Goal: Task Accomplishment & Management: Manage account settings

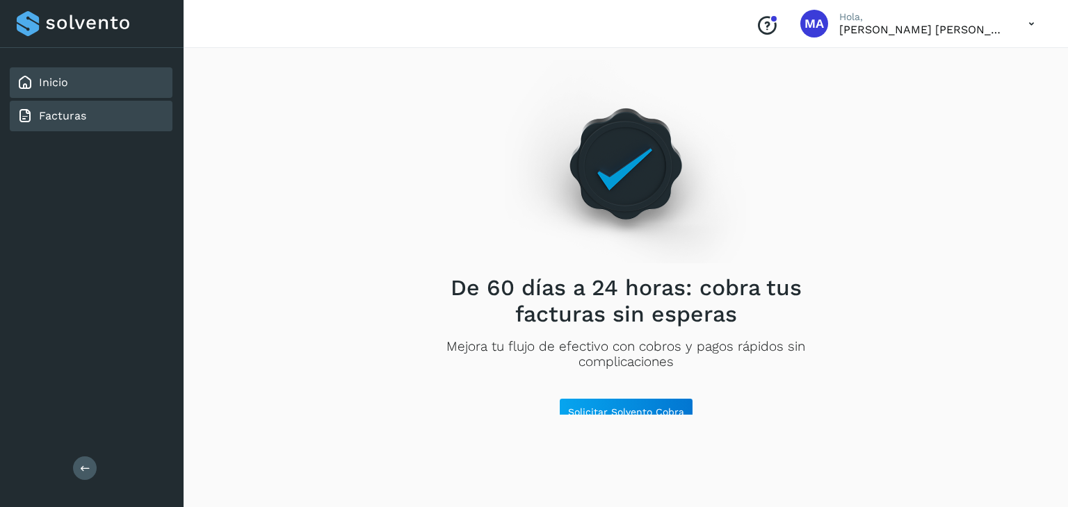
click at [67, 81] on link "Inicio" at bounding box center [53, 82] width 29 height 13
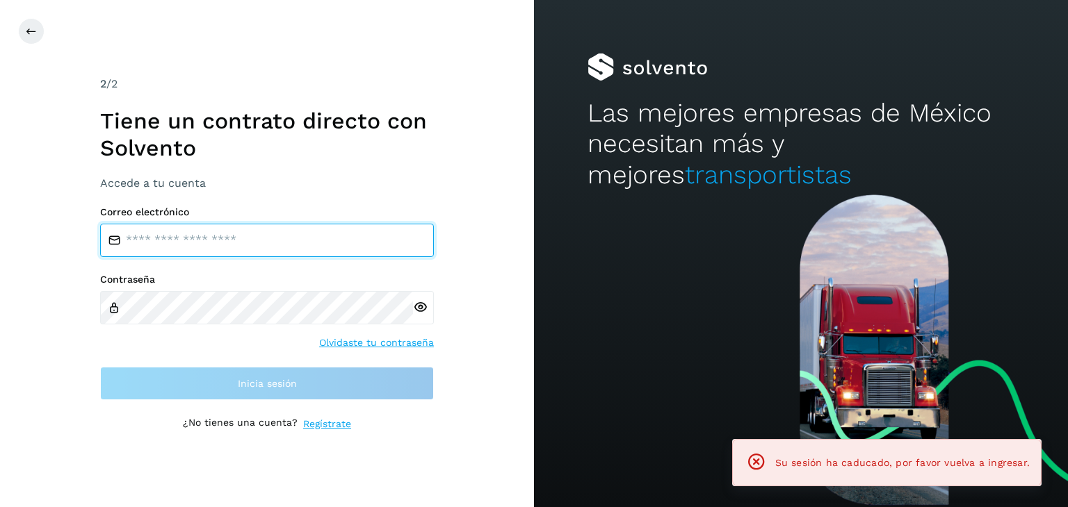
click at [246, 249] on input "email" at bounding box center [267, 240] width 334 height 33
type input "**********"
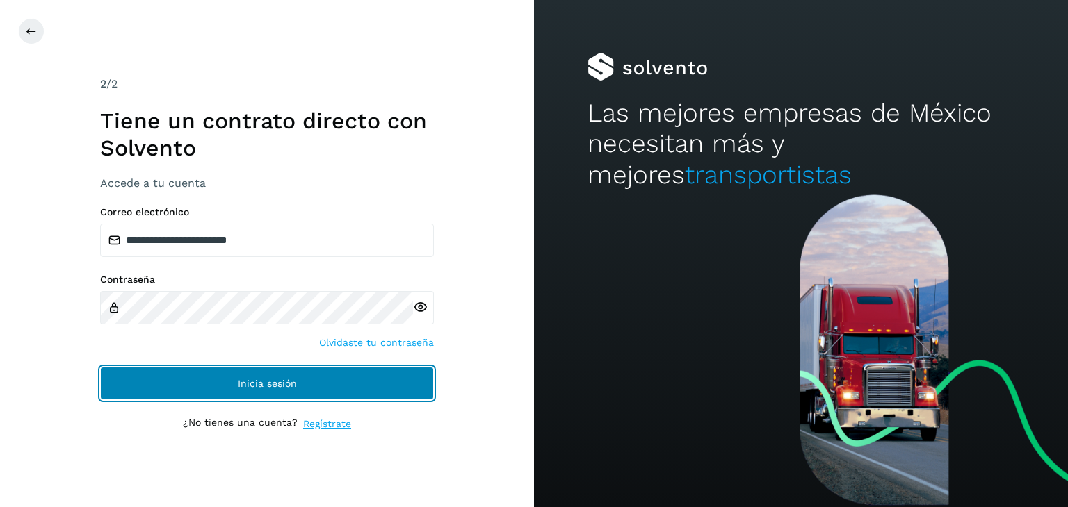
click at [272, 391] on button "Inicia sesión" at bounding box center [267, 383] width 334 height 33
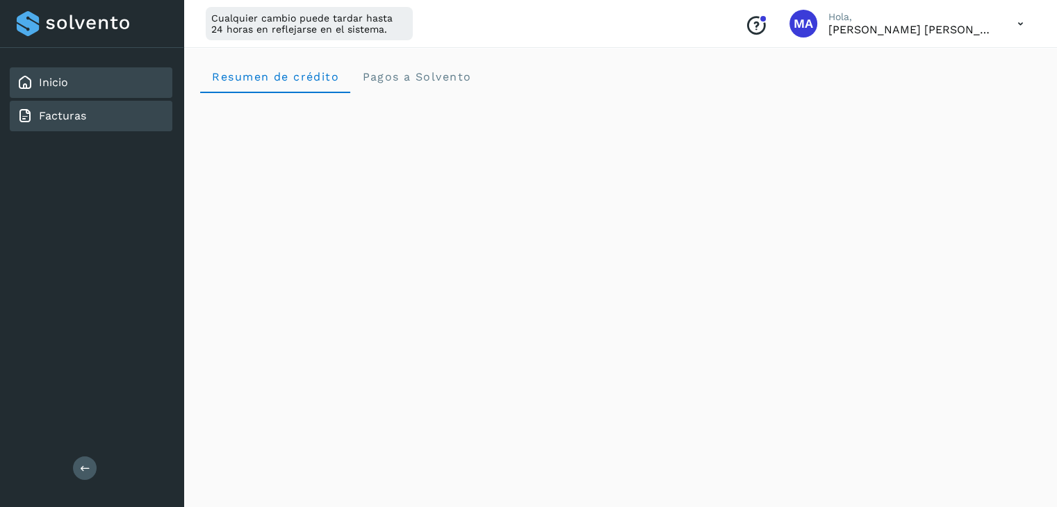
click at [83, 115] on link "Facturas" at bounding box center [62, 115] width 47 height 13
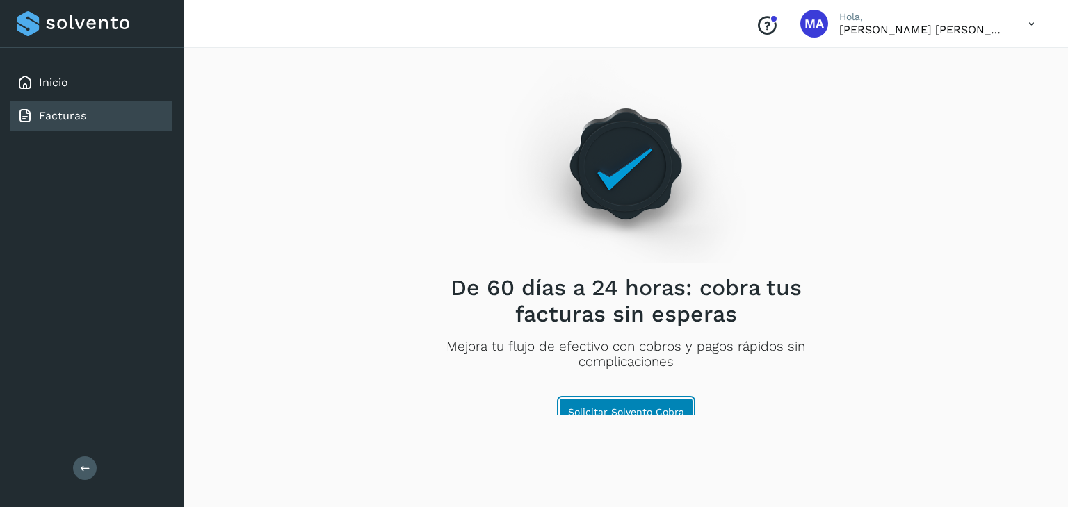
click at [642, 412] on span "Solicitar Solvento Cobra" at bounding box center [626, 412] width 116 height 10
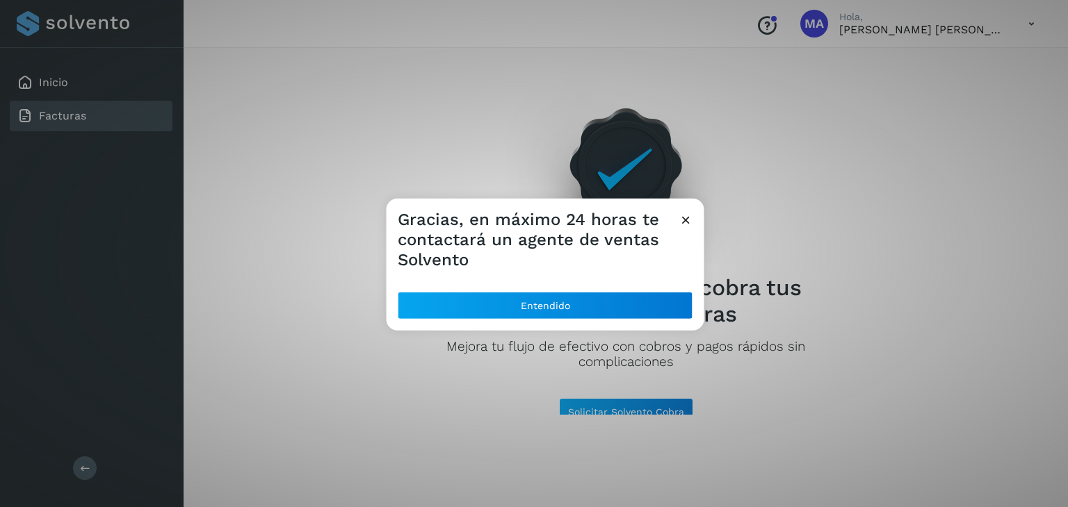
click at [687, 213] on icon at bounding box center [685, 220] width 15 height 15
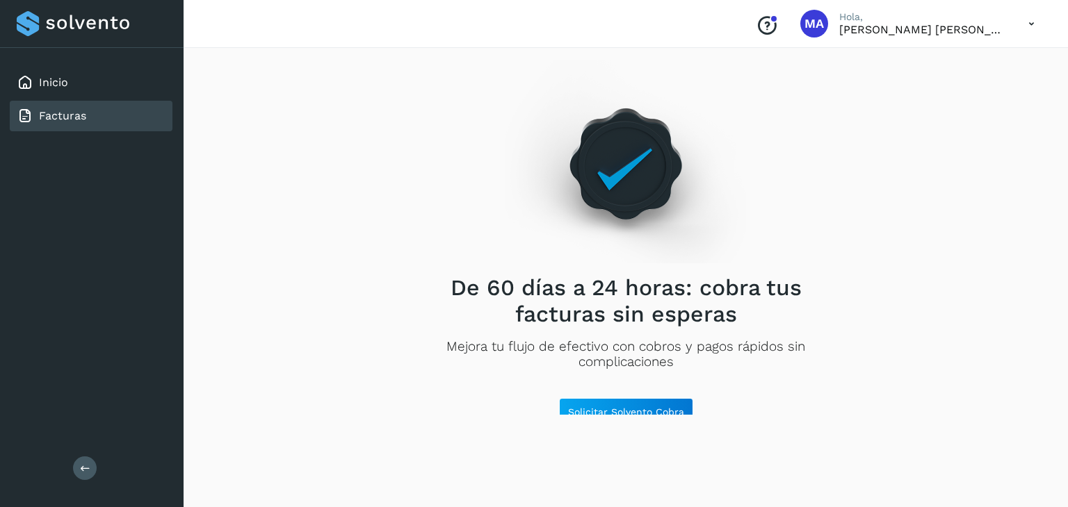
click at [88, 461] on button at bounding box center [85, 469] width 24 height 24
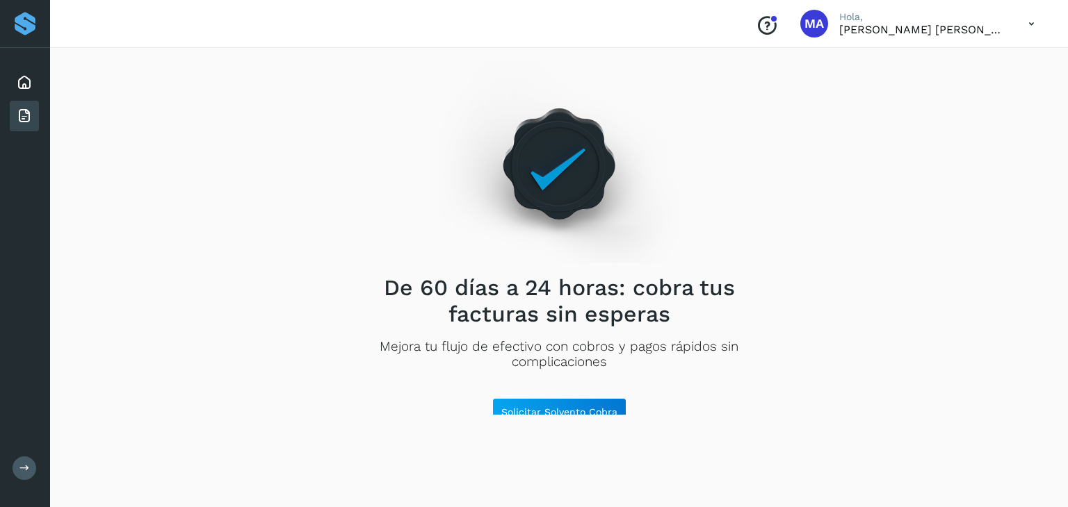
click at [1009, 23] on div "Conoce nuestros beneficios [PERSON_NAME], [PERSON_NAME] [PERSON_NAME]" at bounding box center [894, 24] width 301 height 32
click at [1030, 19] on icon at bounding box center [1031, 24] width 29 height 29
click at [963, 89] on div "Cerrar sesión" at bounding box center [961, 89] width 165 height 26
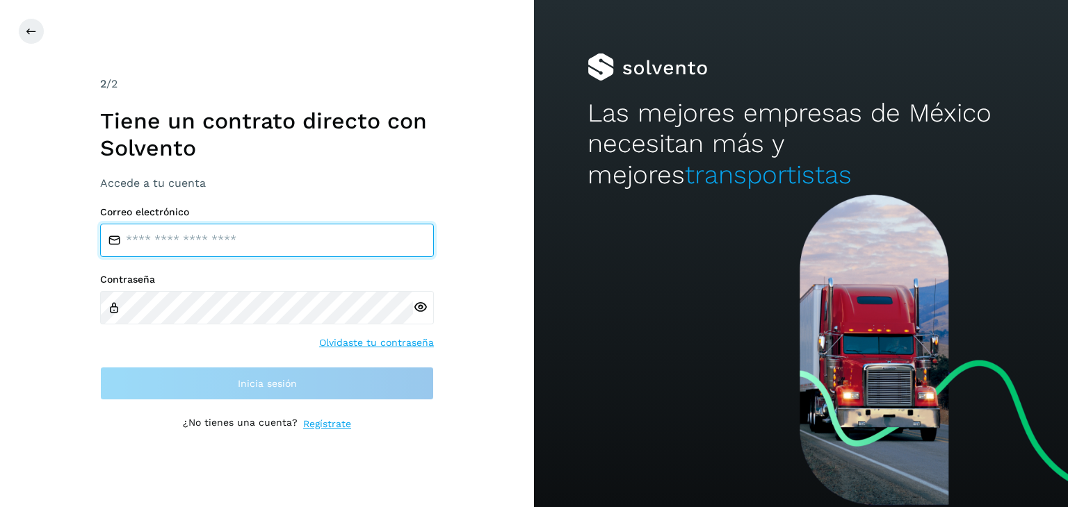
click at [242, 243] on input "email" at bounding box center [267, 240] width 334 height 33
type input "**********"
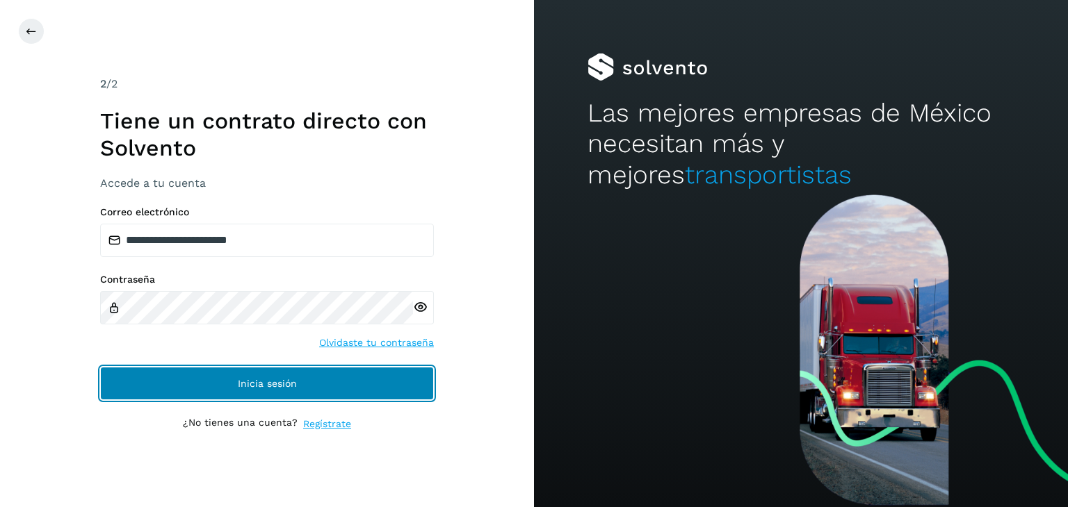
click at [288, 389] on button "Inicia sesión" at bounding box center [267, 383] width 334 height 33
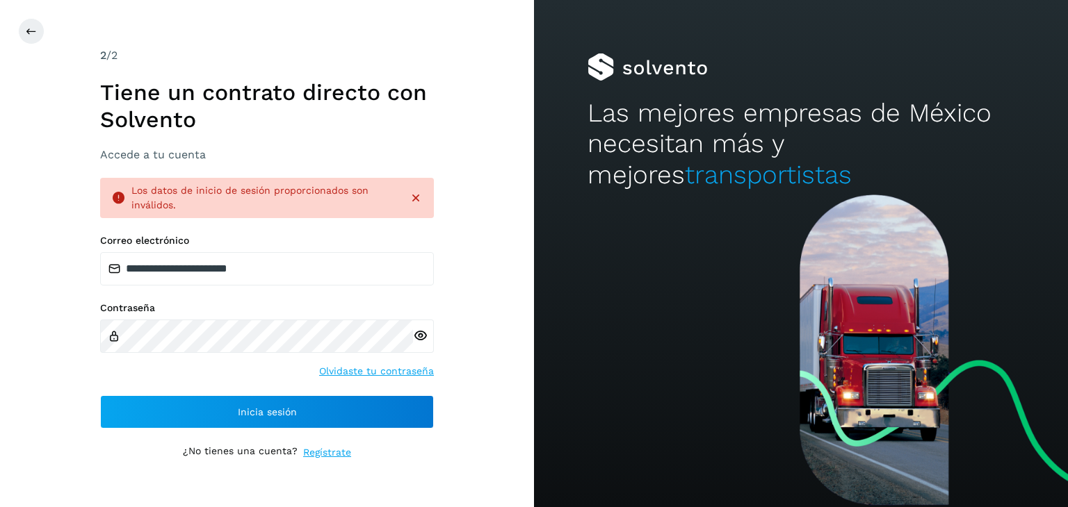
click at [428, 338] on div at bounding box center [423, 336] width 21 height 33
click at [425, 338] on icon at bounding box center [420, 336] width 15 height 15
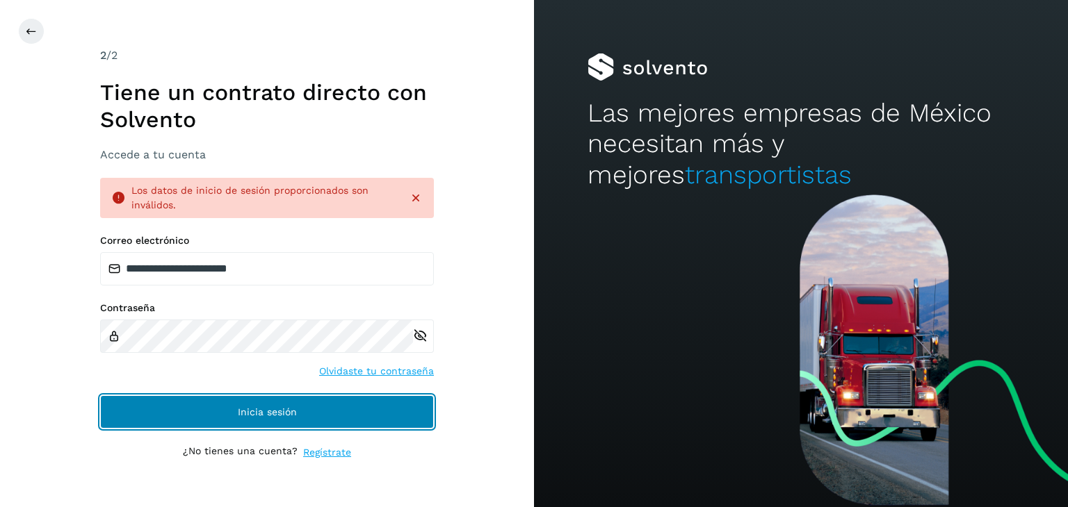
click at [280, 412] on span "Inicia sesión" at bounding box center [267, 412] width 59 height 10
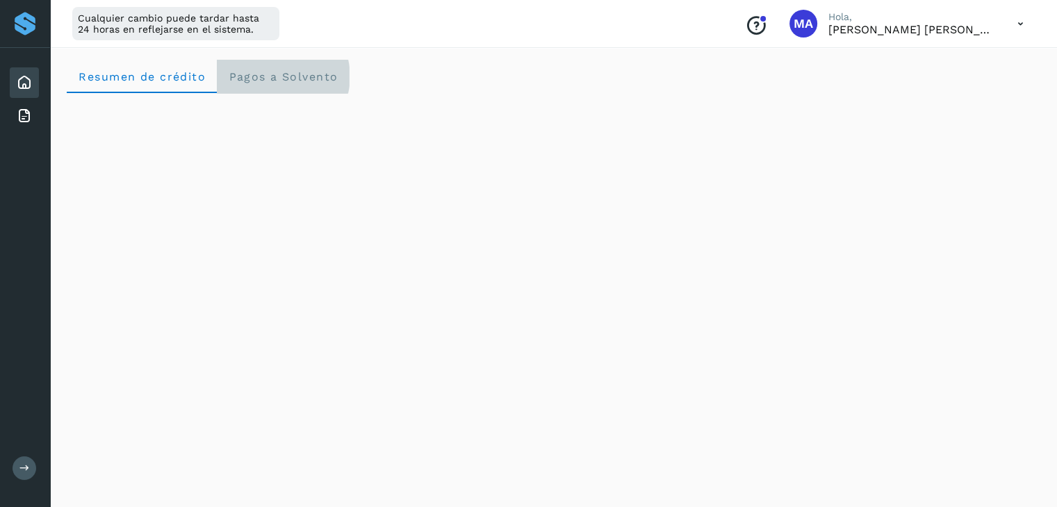
click at [295, 77] on span "Pagos a Solvento" at bounding box center [283, 76] width 110 height 13
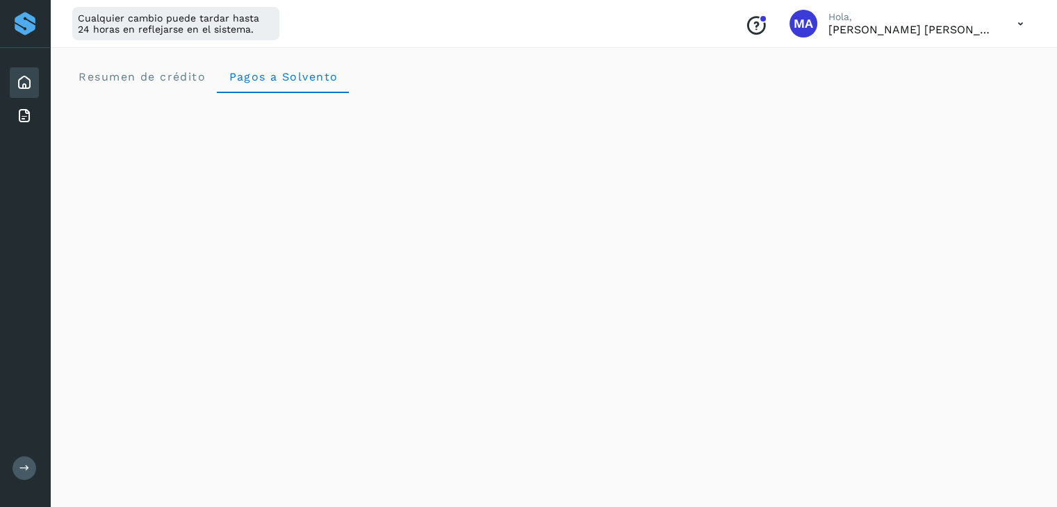
click at [1019, 25] on icon at bounding box center [1021, 24] width 29 height 29
click at [1019, 25] on div at bounding box center [528, 253] width 1057 height 507
click at [1011, 24] on icon at bounding box center [1021, 24] width 29 height 29
click at [951, 90] on div "Cerrar sesión" at bounding box center [951, 89] width 165 height 26
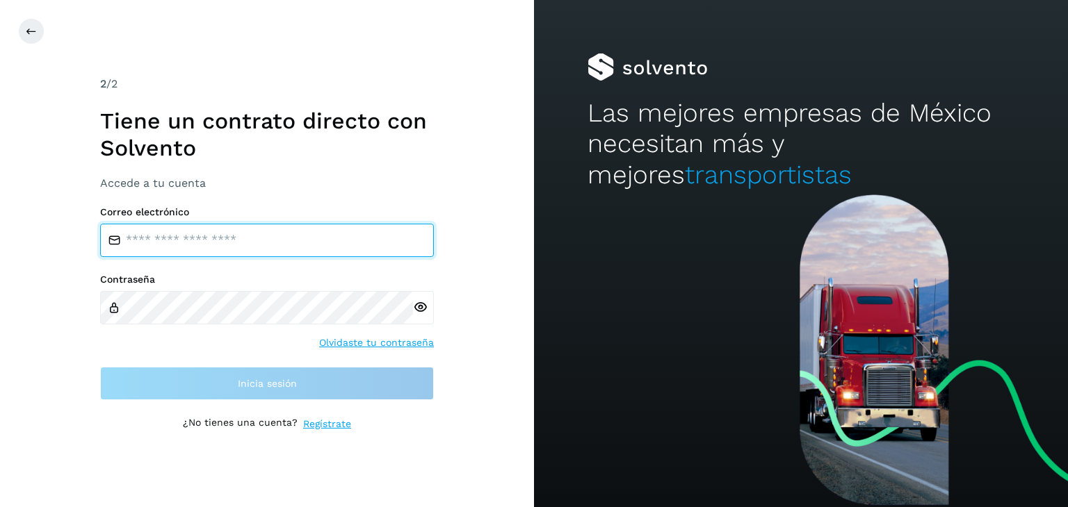
click at [280, 245] on input "email" at bounding box center [267, 240] width 334 height 33
type input "**********"
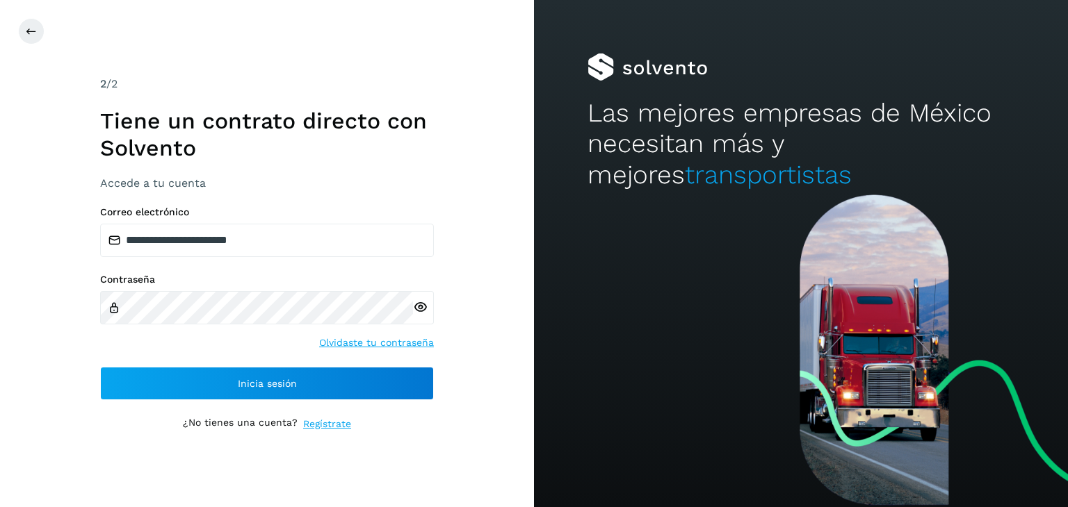
click at [425, 309] on icon at bounding box center [420, 307] width 15 height 15
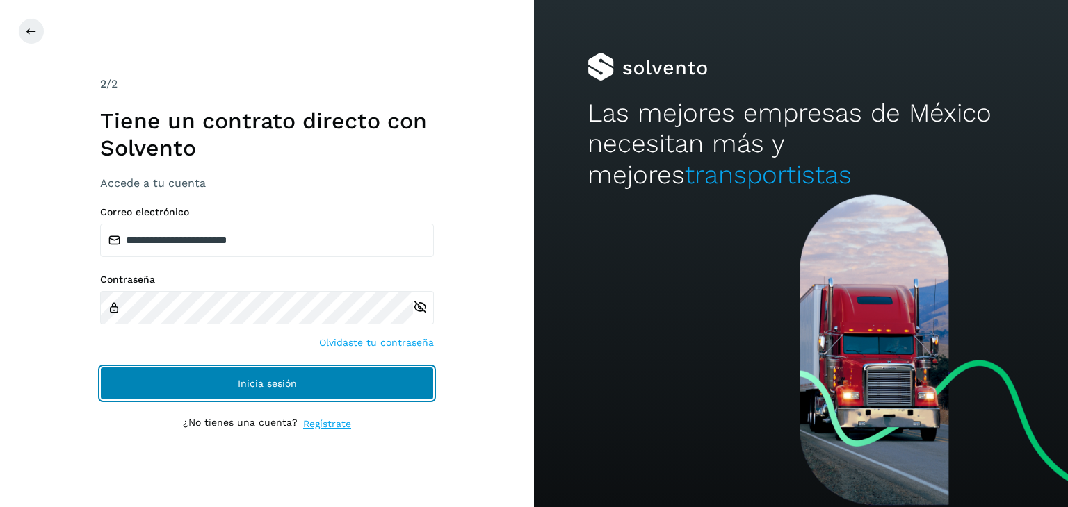
click at [328, 384] on button "Inicia sesión" at bounding box center [267, 383] width 334 height 33
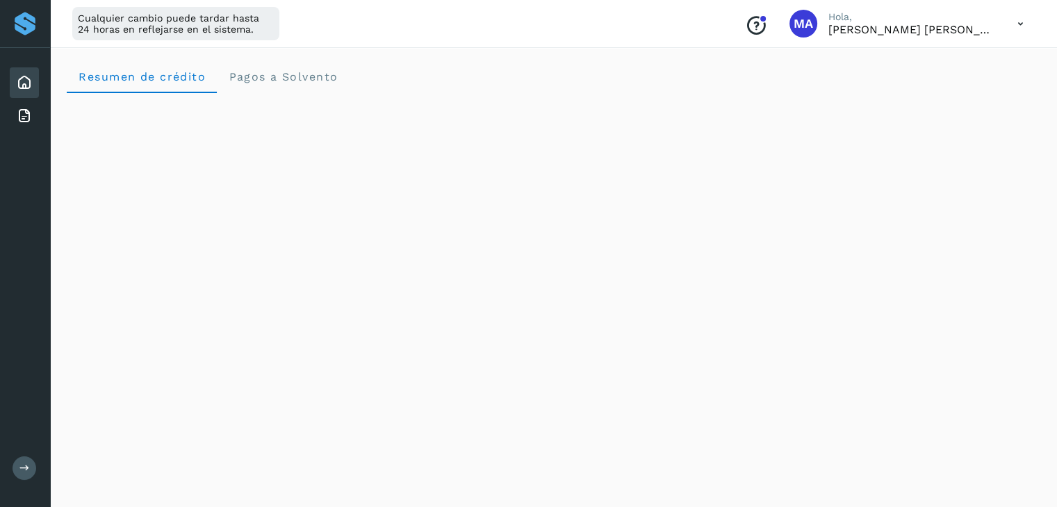
click at [26, 469] on icon at bounding box center [24, 469] width 10 height 10
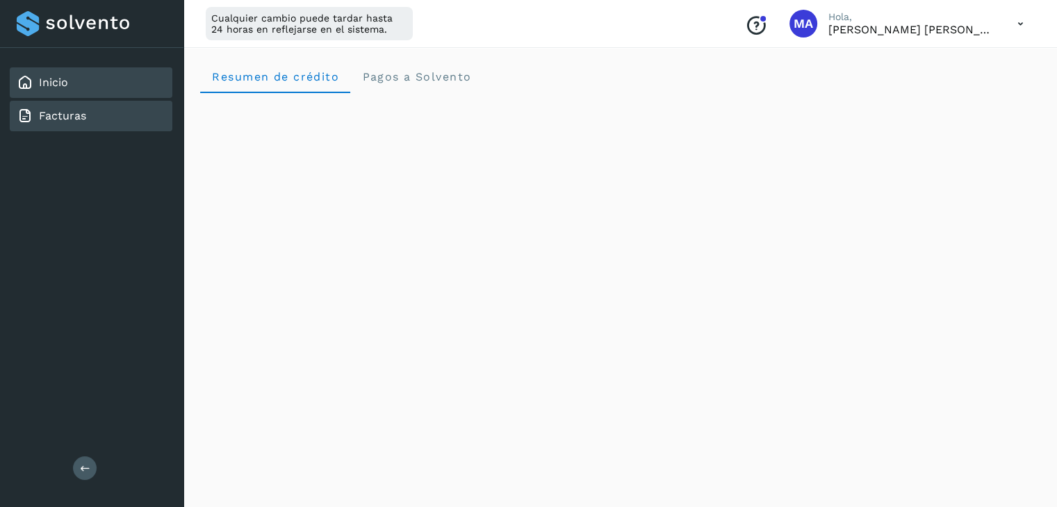
click at [67, 118] on link "Facturas" at bounding box center [62, 115] width 47 height 13
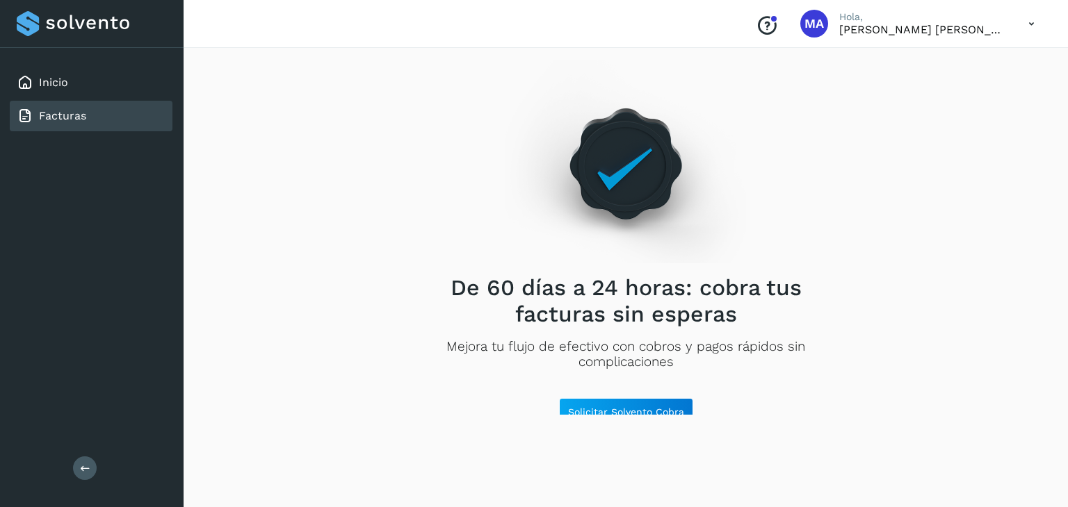
scroll to position [11, 0]
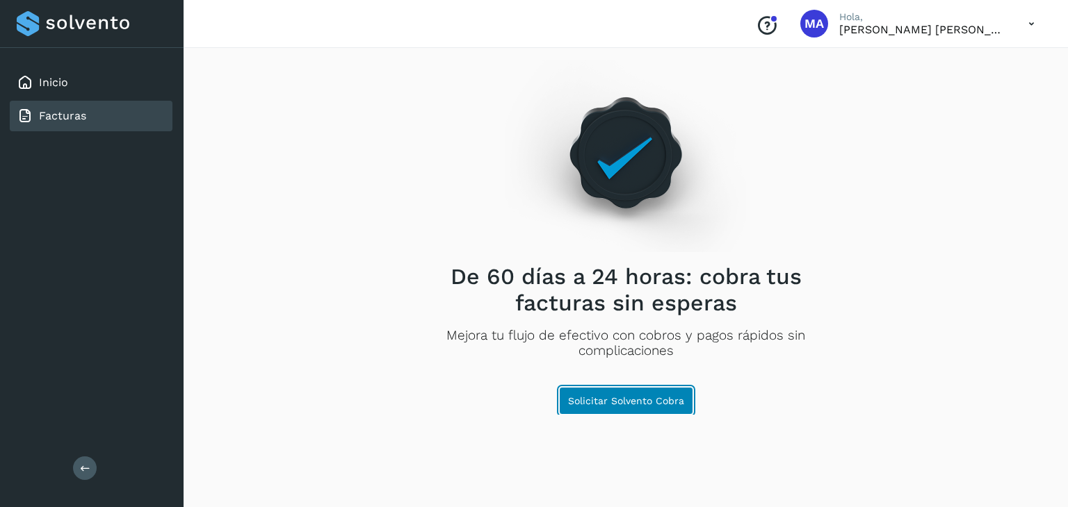
click at [605, 396] on span "Solicitar Solvento Cobra" at bounding box center [626, 401] width 116 height 10
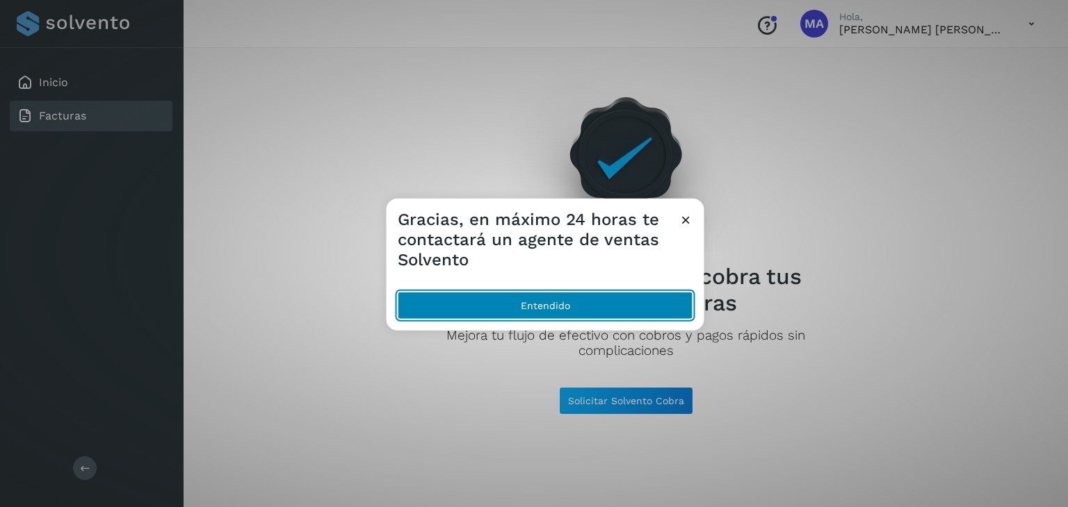
click at [562, 303] on button "Entendido" at bounding box center [545, 306] width 295 height 28
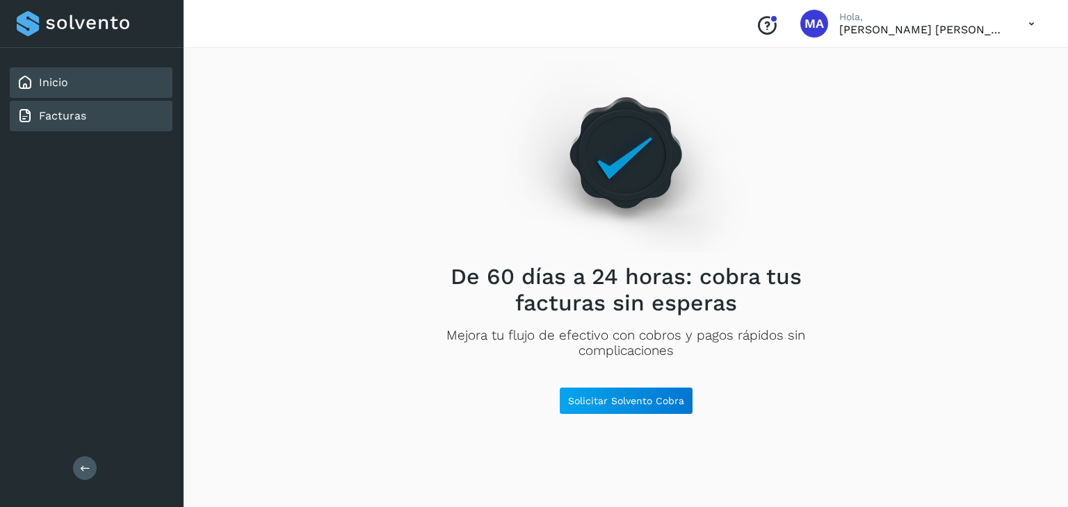
click at [67, 74] on div "Inicio" at bounding box center [42, 82] width 51 height 17
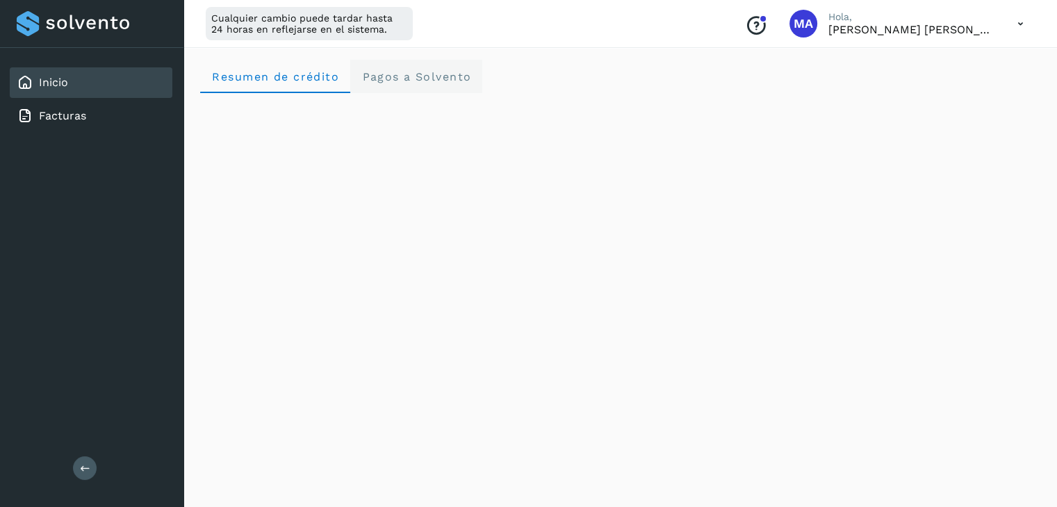
click at [420, 79] on span "Pagos a Solvento" at bounding box center [416, 76] width 110 height 13
click at [1020, 23] on icon at bounding box center [1021, 24] width 29 height 29
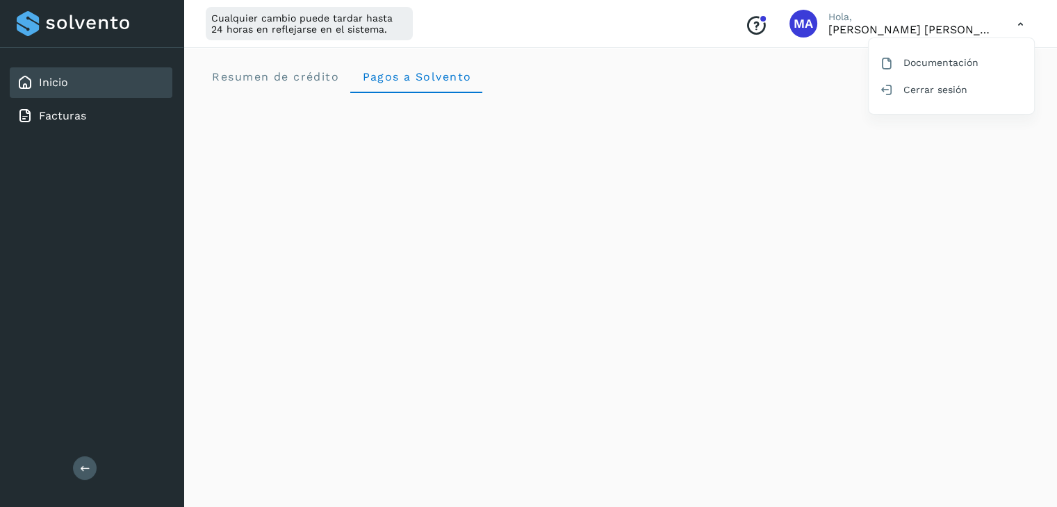
click at [1020, 23] on div at bounding box center [528, 253] width 1057 height 507
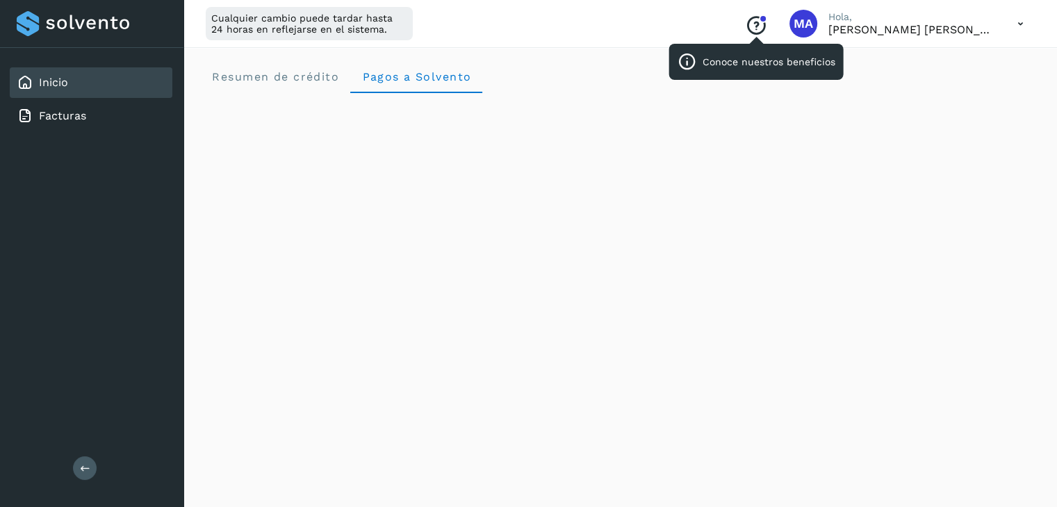
click at [764, 29] on icon "Conoce nuestros beneficios" at bounding box center [756, 26] width 22 height 22
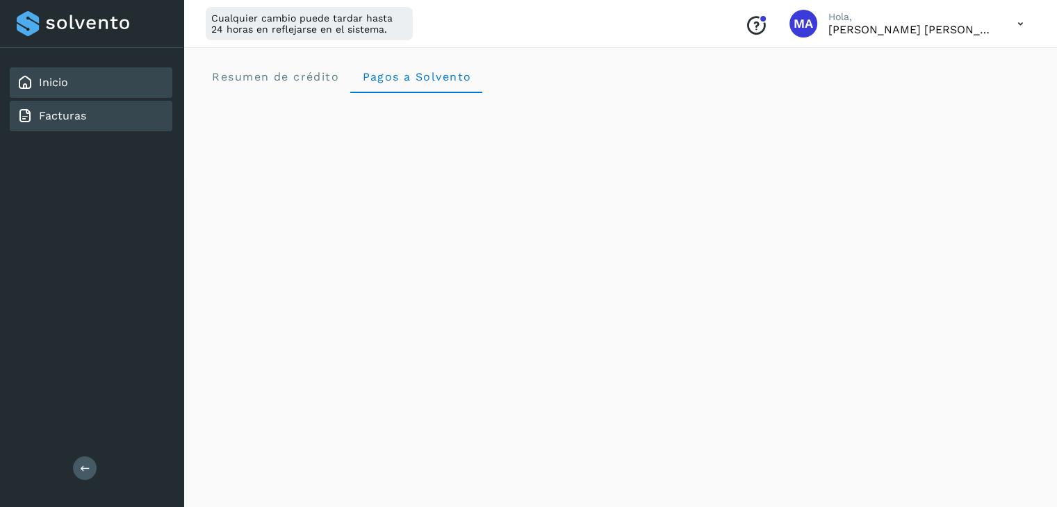
click at [56, 120] on link "Facturas" at bounding box center [62, 115] width 47 height 13
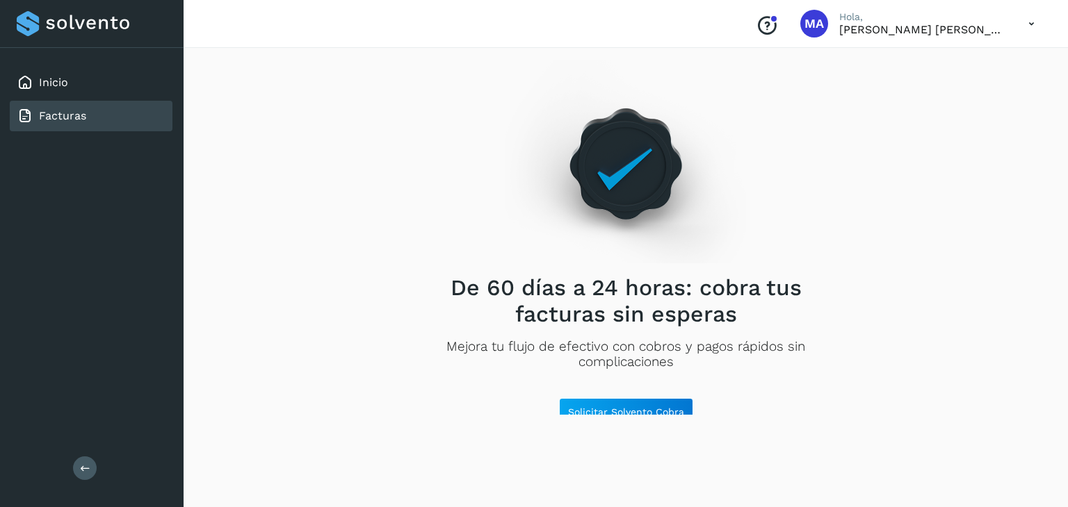
click at [622, 162] on img at bounding box center [625, 162] width 241 height 204
click at [1034, 23] on icon at bounding box center [1031, 24] width 29 height 29
click at [948, 96] on div "Cerrar sesión" at bounding box center [961, 89] width 165 height 26
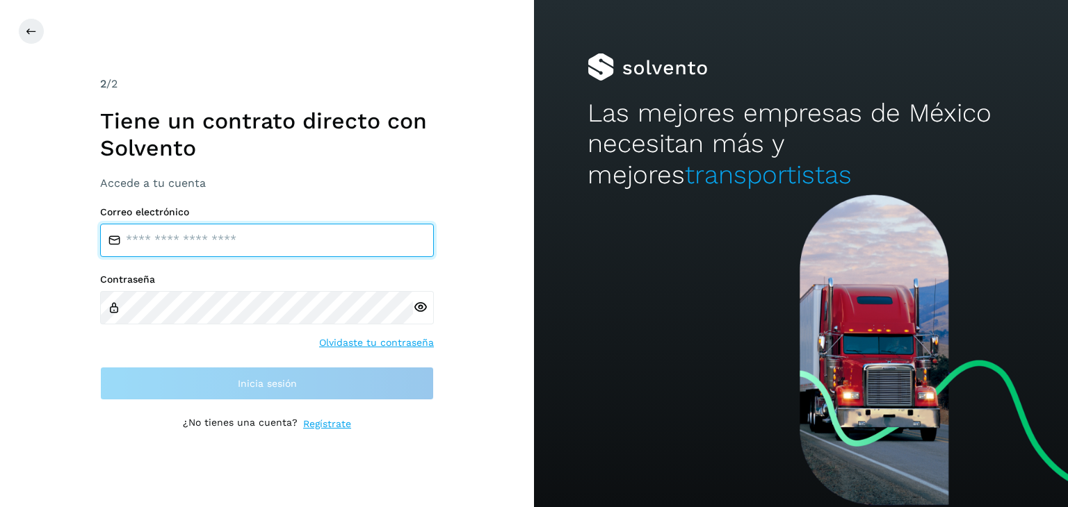
click at [266, 241] on input "email" at bounding box center [267, 240] width 334 height 33
type input "**********"
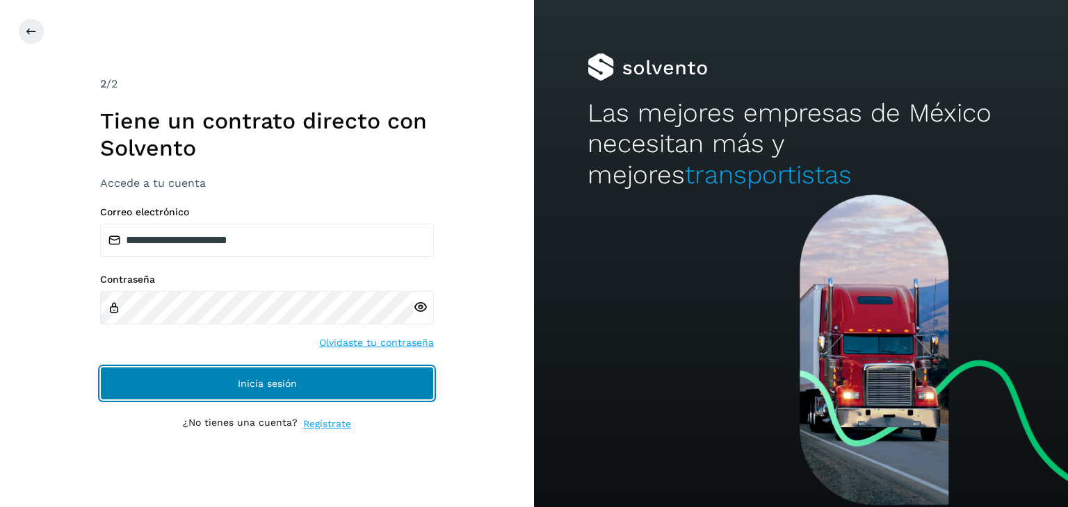
click at [291, 371] on button "Inicia sesión" at bounding box center [267, 383] width 334 height 33
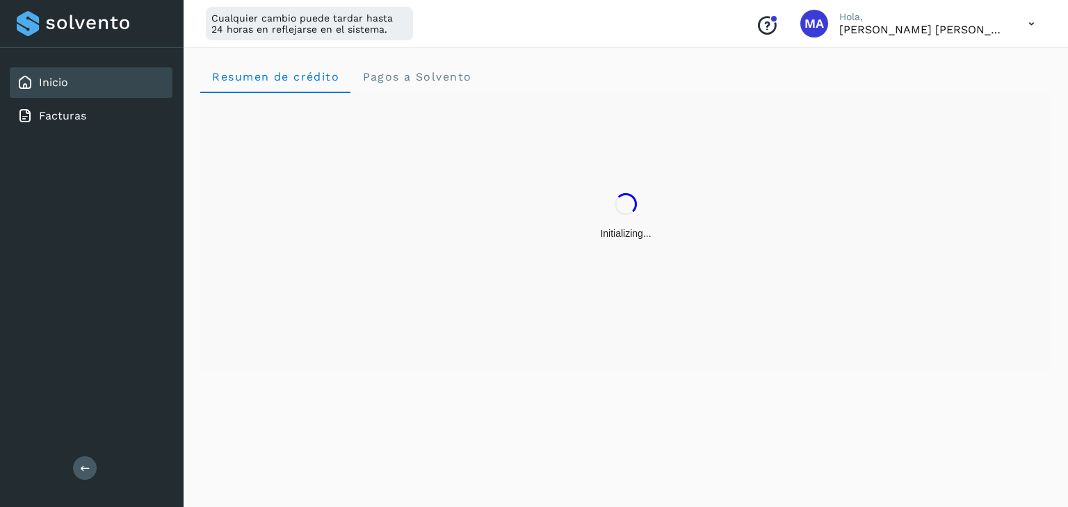
click at [323, 22] on div "Cualquier cambio puede tardar hasta 24 horas en reflejarse en el sistema." at bounding box center [309, 23] width 207 height 33
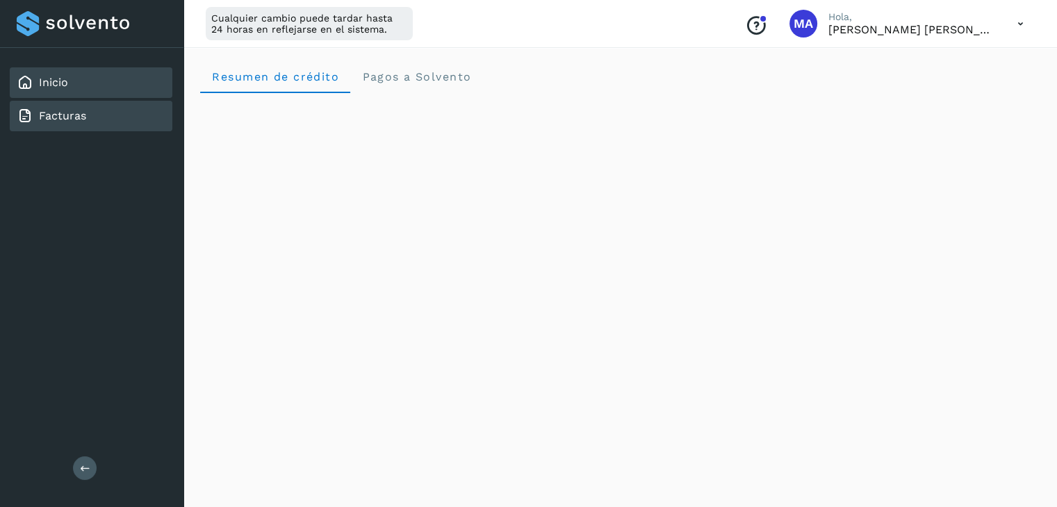
click at [66, 115] on link "Facturas" at bounding box center [62, 115] width 47 height 13
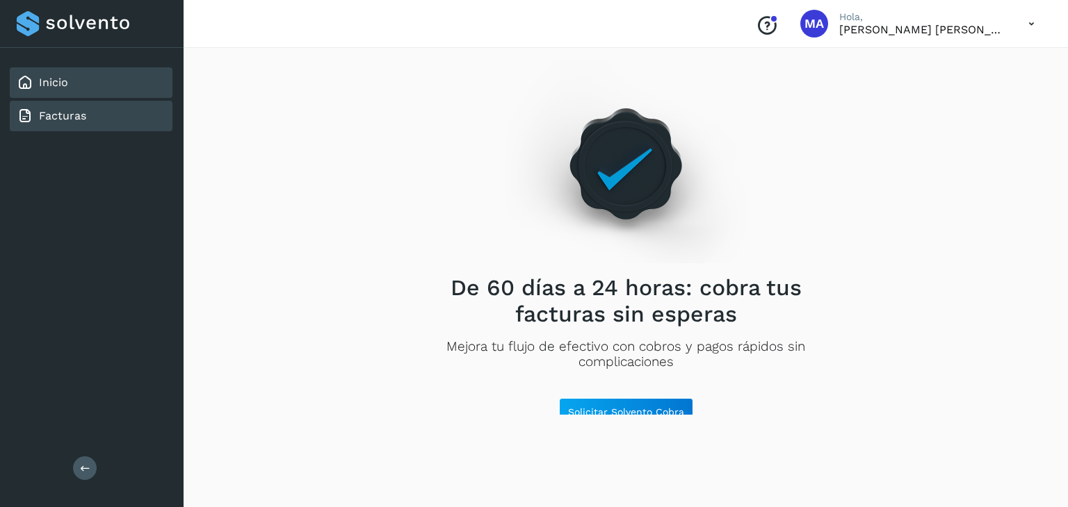
click at [51, 92] on div "Inicio" at bounding box center [91, 82] width 163 height 31
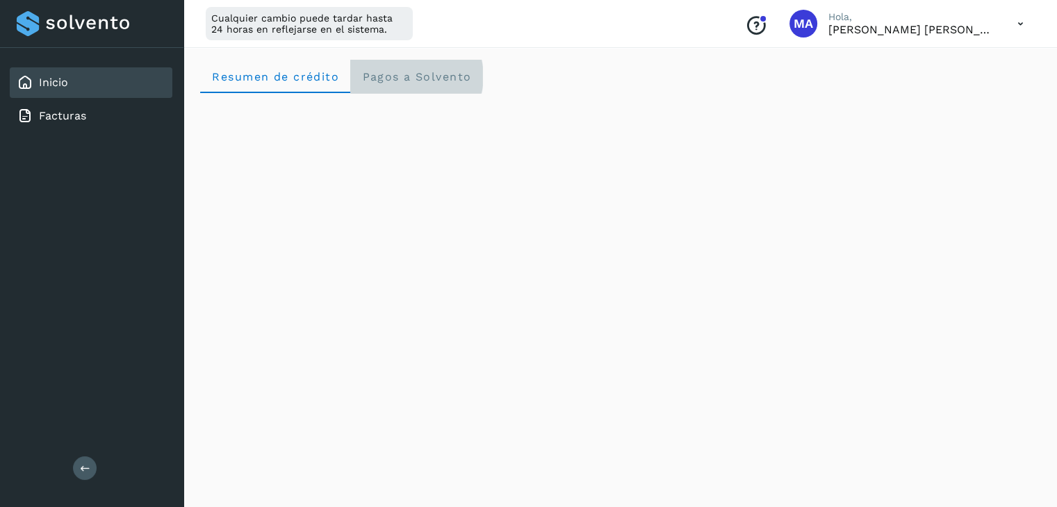
click at [450, 80] on span "Pagos a Solvento" at bounding box center [416, 76] width 110 height 13
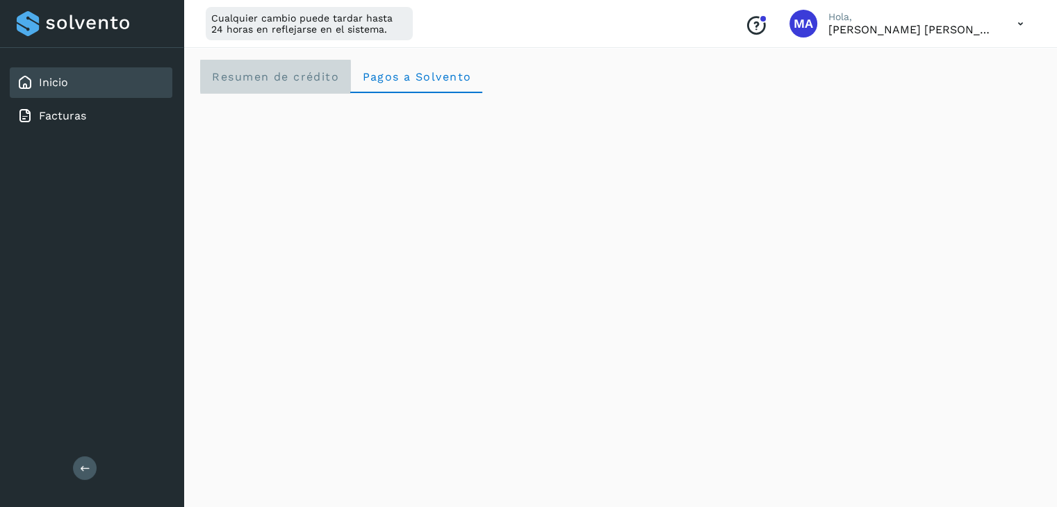
click at [306, 64] on crédito "Resumen de crédito" at bounding box center [275, 76] width 150 height 33
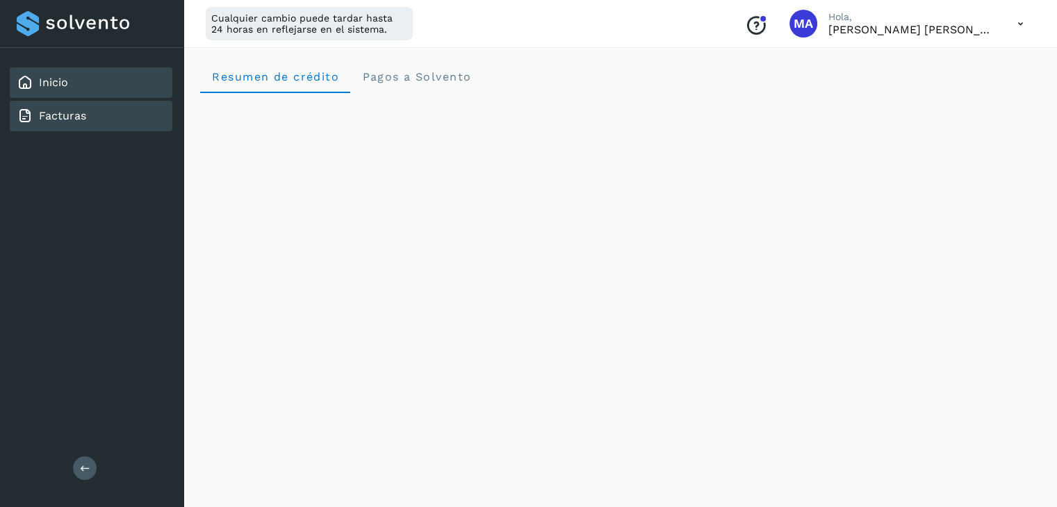
click at [78, 124] on div "Facturas" at bounding box center [91, 116] width 163 height 31
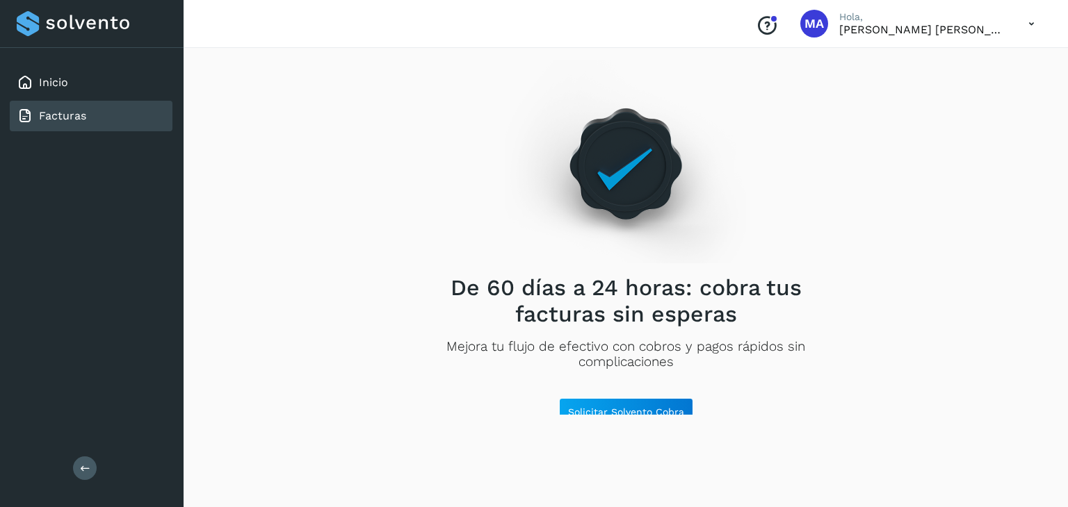
click at [92, 452] on div "Inicio Facturas Salir" at bounding box center [92, 253] width 184 height 507
click at [82, 464] on icon at bounding box center [85, 469] width 10 height 10
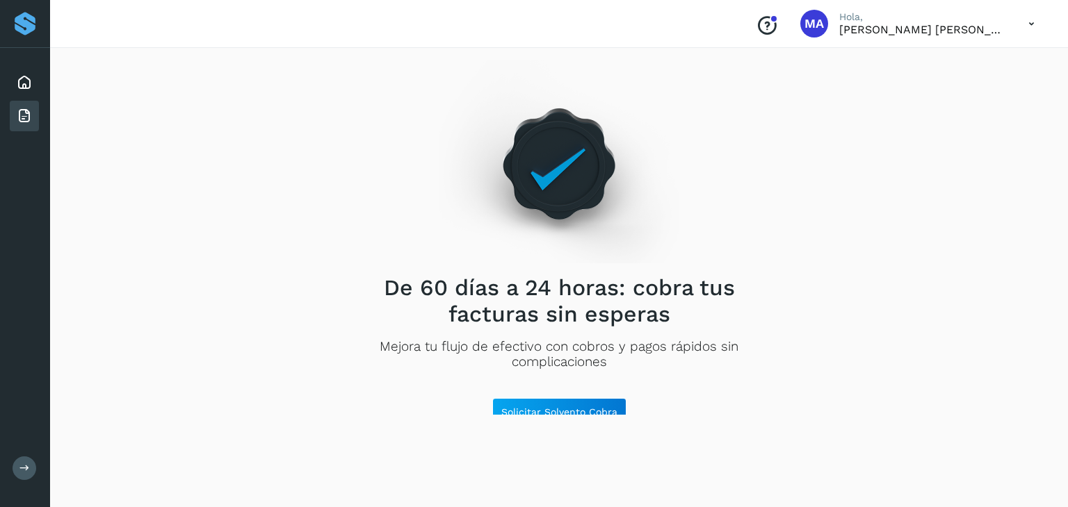
click at [35, 469] on button at bounding box center [25, 469] width 24 height 24
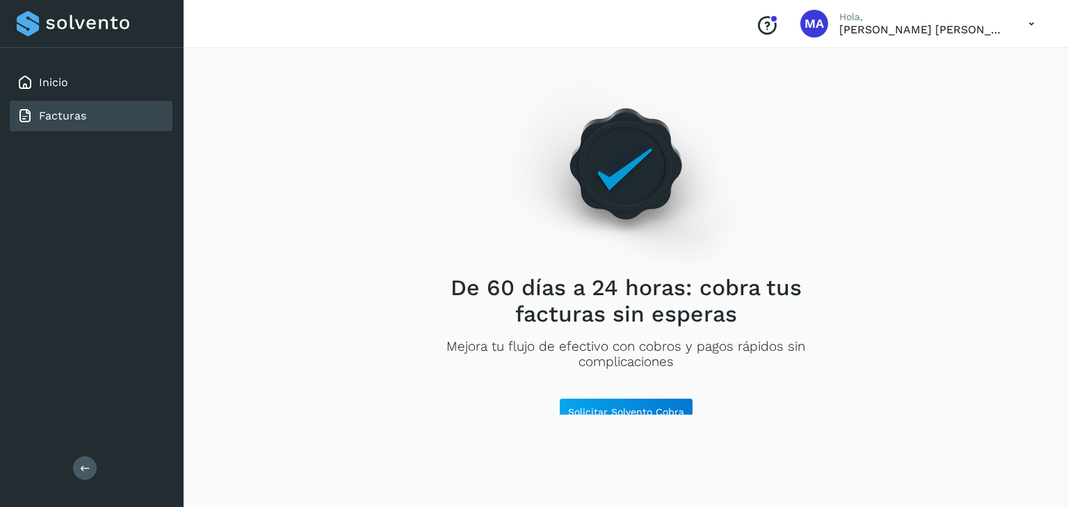
scroll to position [11, 0]
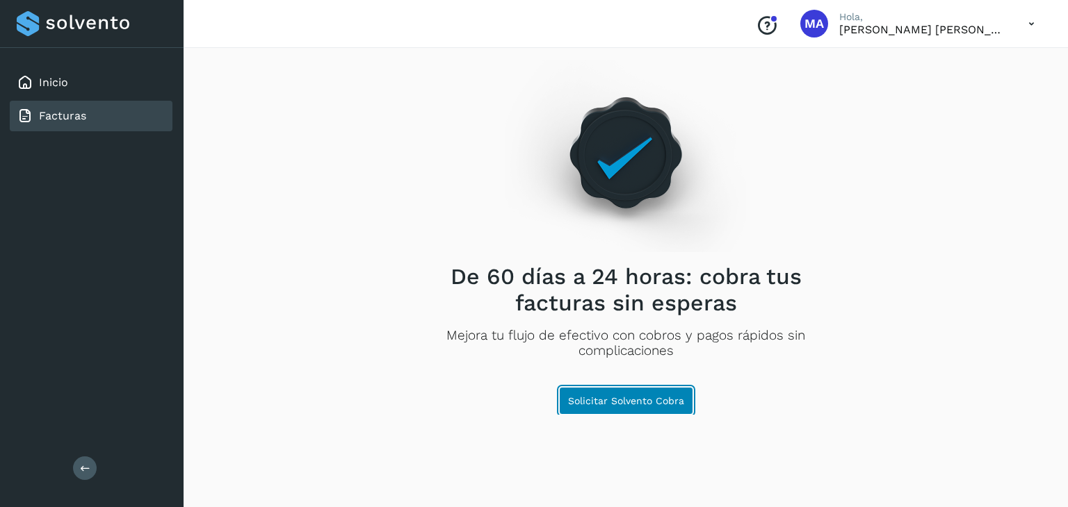
click at [598, 404] on span "Solicitar Solvento Cobra" at bounding box center [626, 401] width 116 height 10
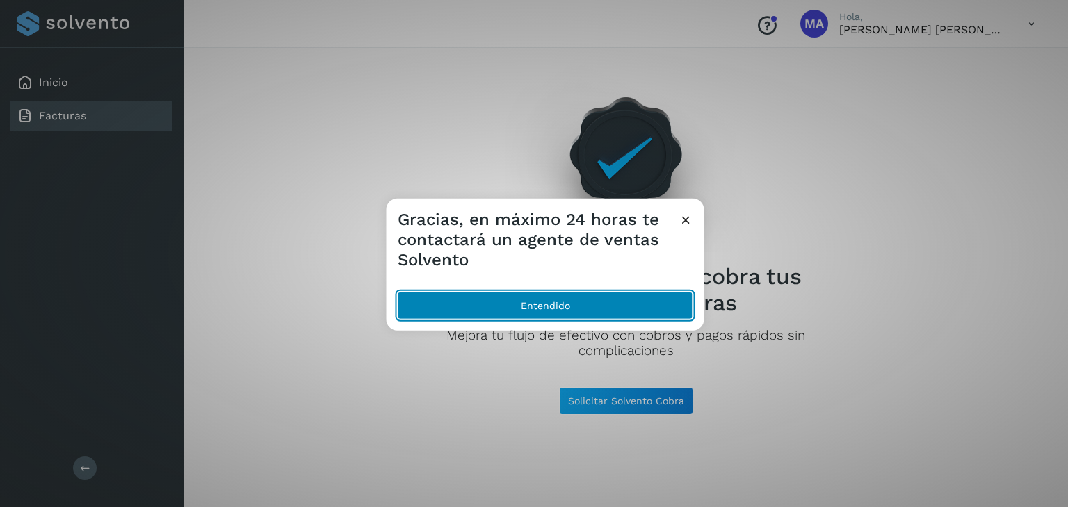
click at [534, 303] on button "Entendido" at bounding box center [545, 306] width 295 height 28
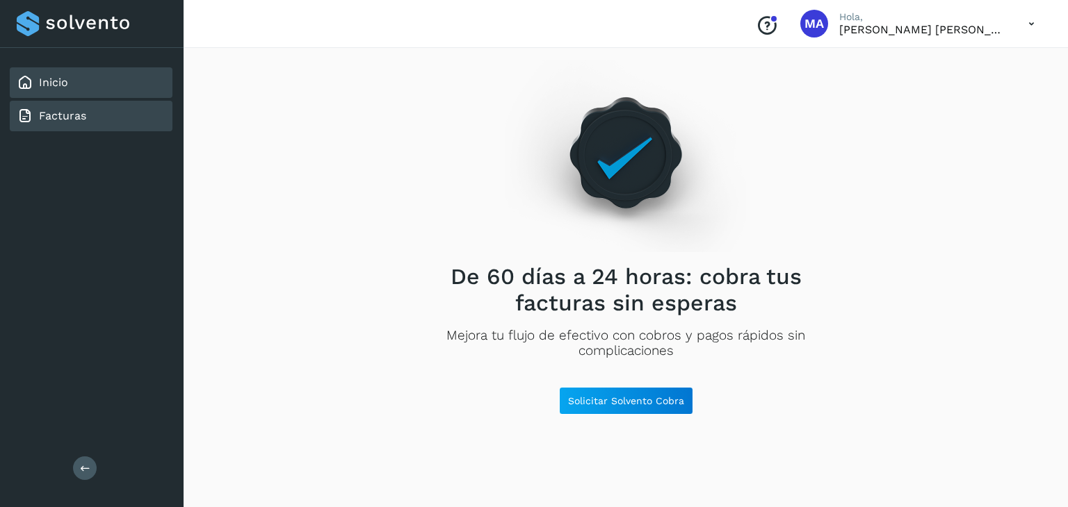
click at [59, 80] on link "Inicio" at bounding box center [53, 82] width 29 height 13
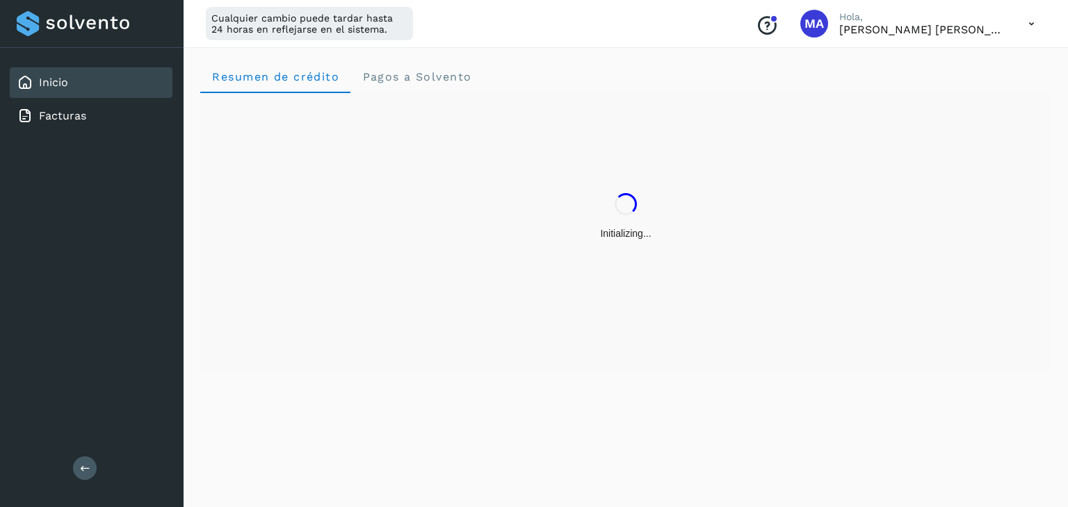
click at [1017, 18] on icon at bounding box center [1031, 24] width 29 height 29
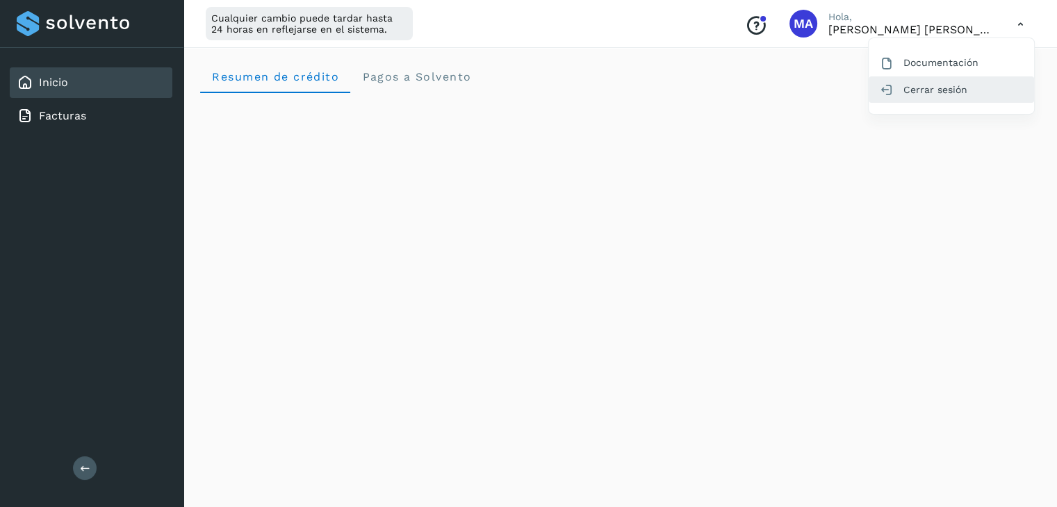
click at [943, 92] on div "Cerrar sesión" at bounding box center [951, 89] width 165 height 26
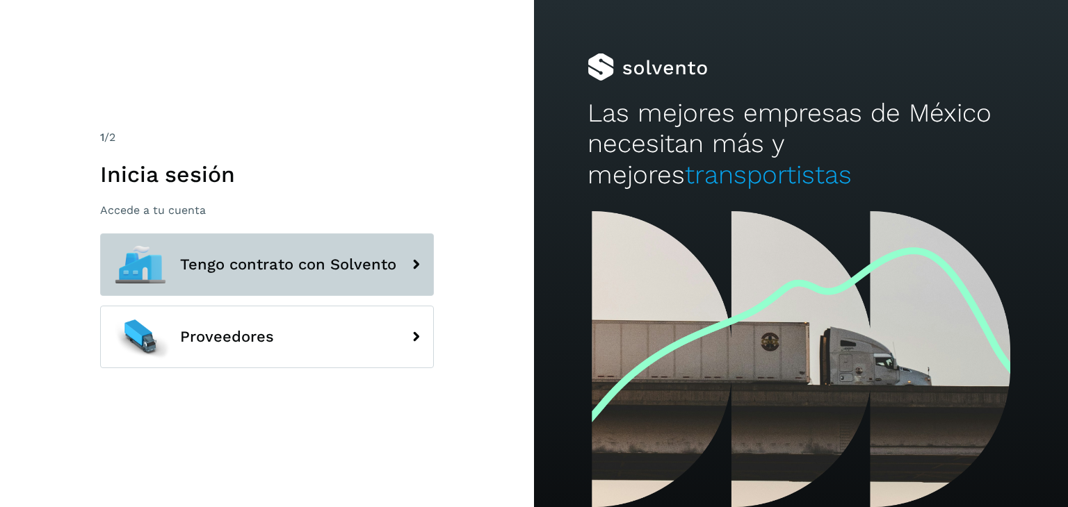
click at [418, 268] on icon at bounding box center [416, 265] width 28 height 28
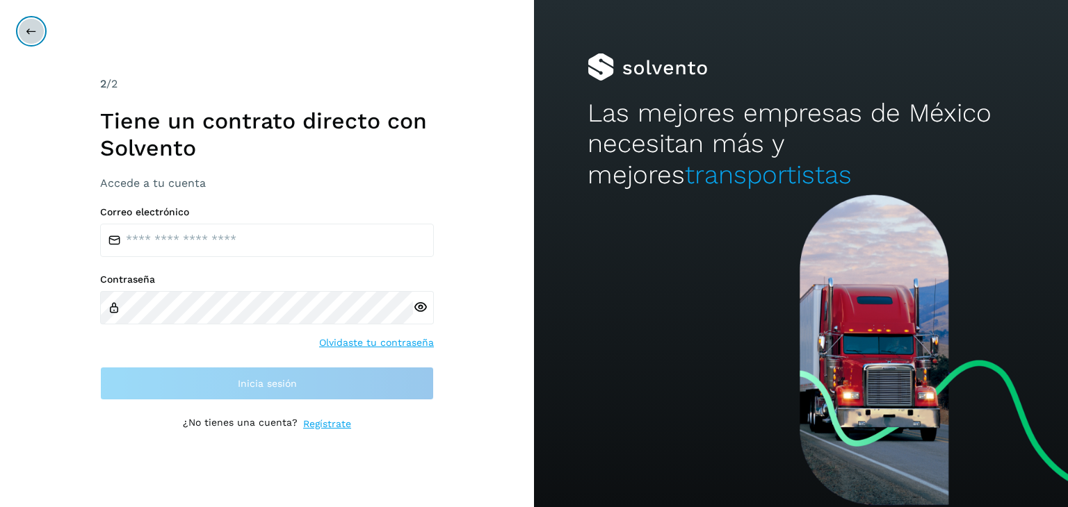
click at [31, 26] on icon at bounding box center [31, 31] width 11 height 11
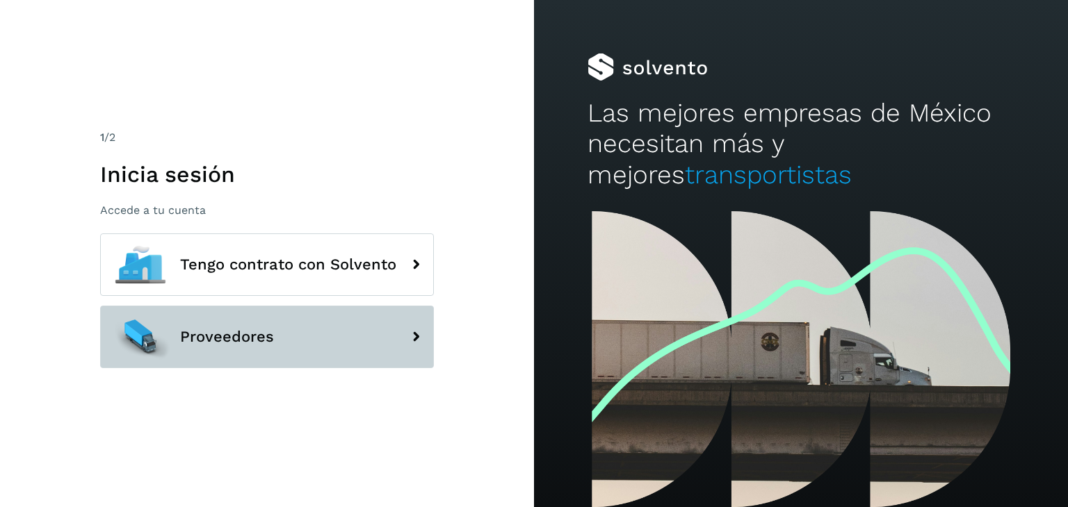
click at [266, 334] on span "Proveedores" at bounding box center [227, 337] width 94 height 17
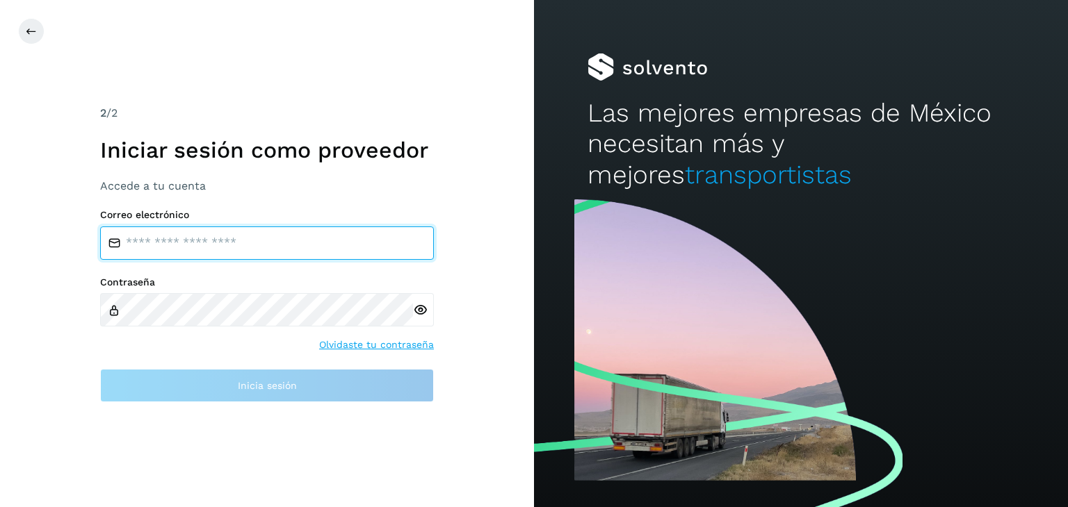
click at [237, 245] on input "email" at bounding box center [267, 243] width 334 height 33
type input "**********"
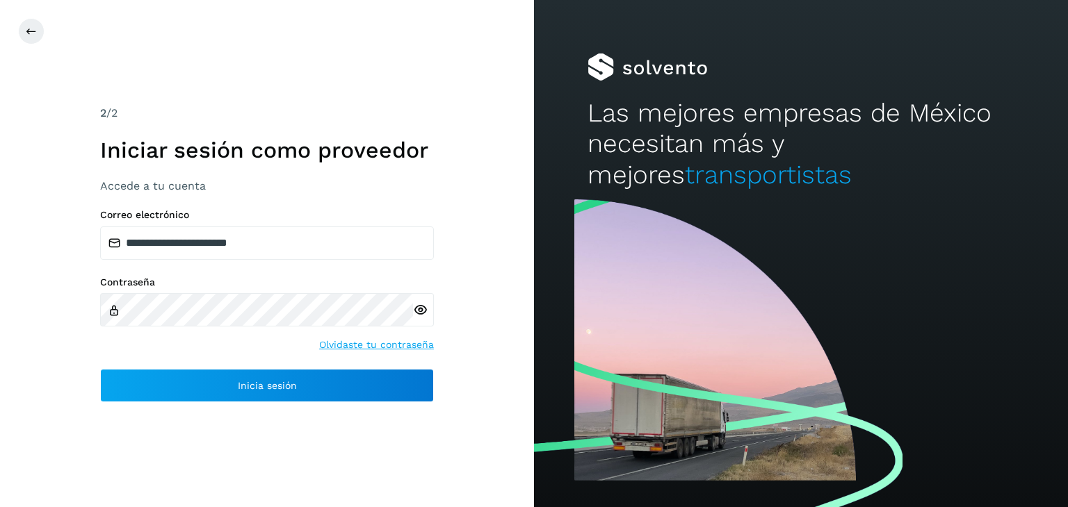
click at [425, 314] on icon at bounding box center [420, 310] width 15 height 15
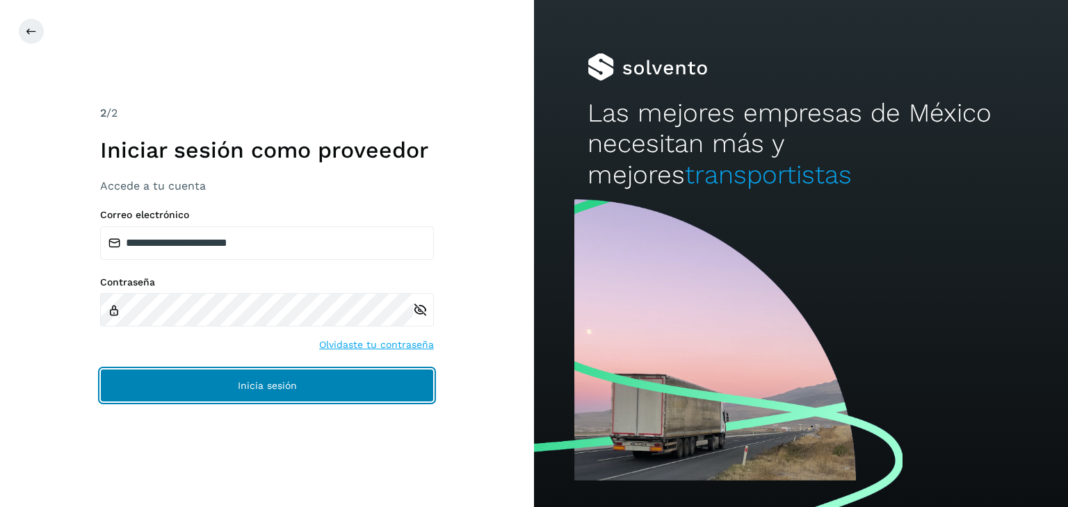
click at [259, 384] on span "Inicia sesión" at bounding box center [267, 386] width 59 height 10
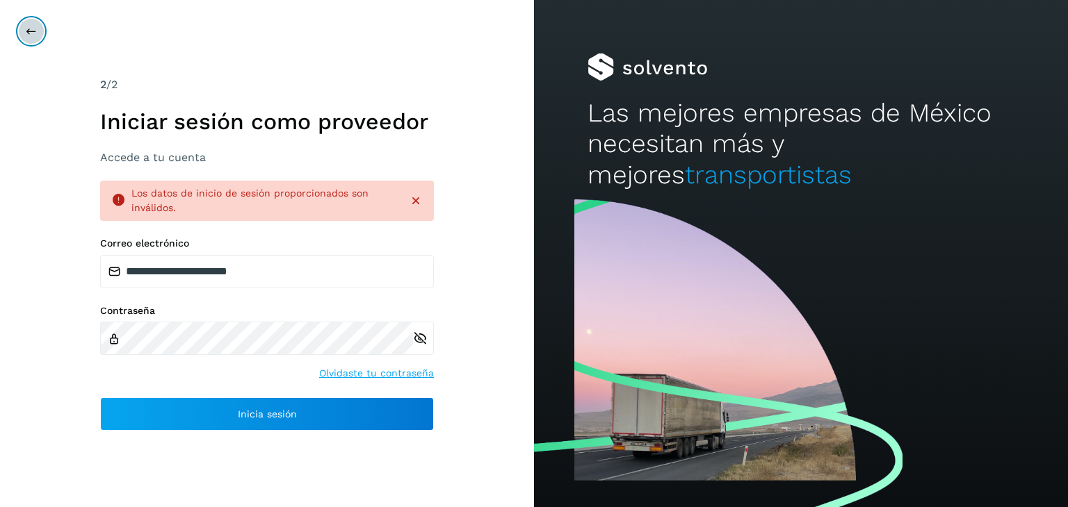
click at [29, 39] on button at bounding box center [31, 31] width 26 height 26
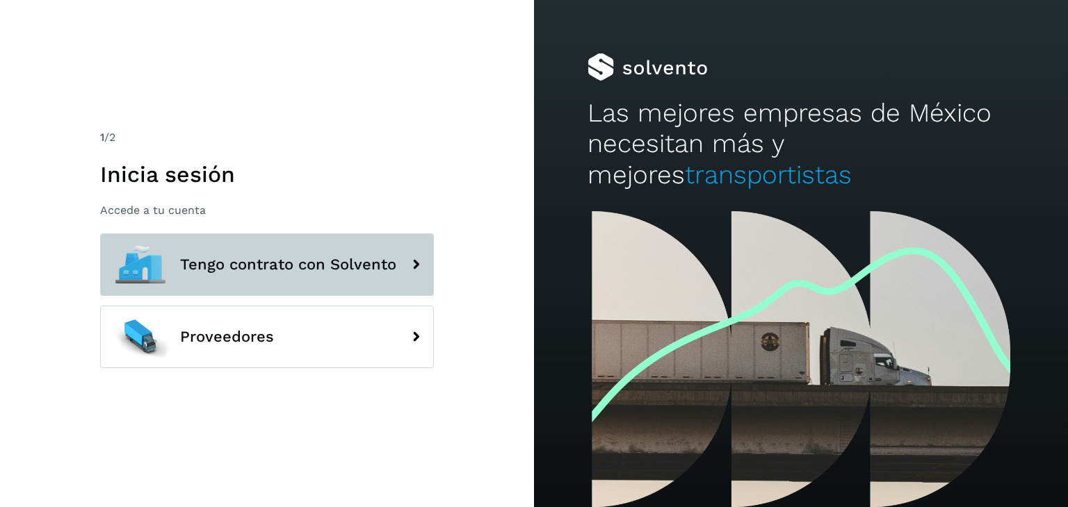
click at [357, 270] on span "Tengo contrato con Solvento" at bounding box center [288, 265] width 216 height 17
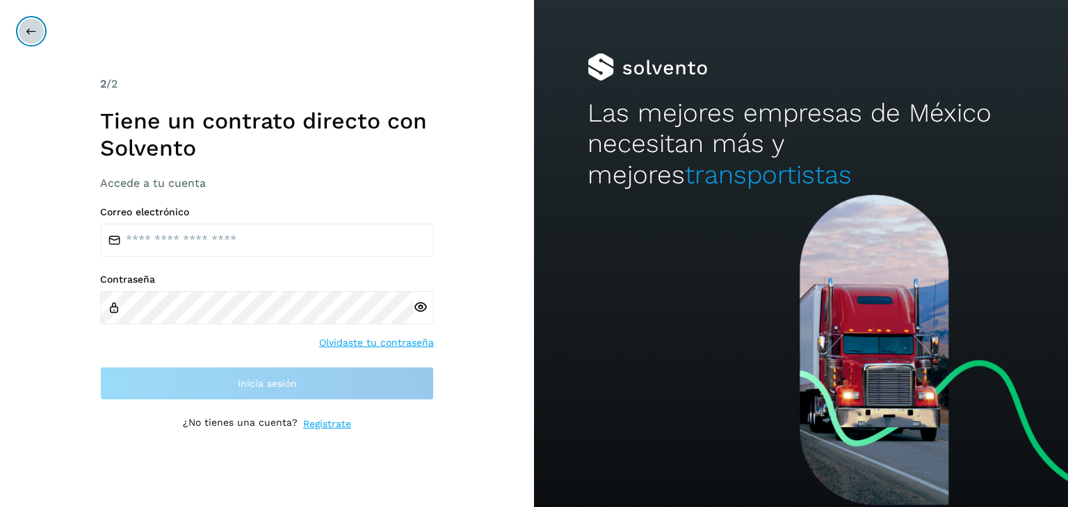
click at [28, 29] on icon at bounding box center [31, 31] width 11 height 11
